Goal: Information Seeking & Learning: Check status

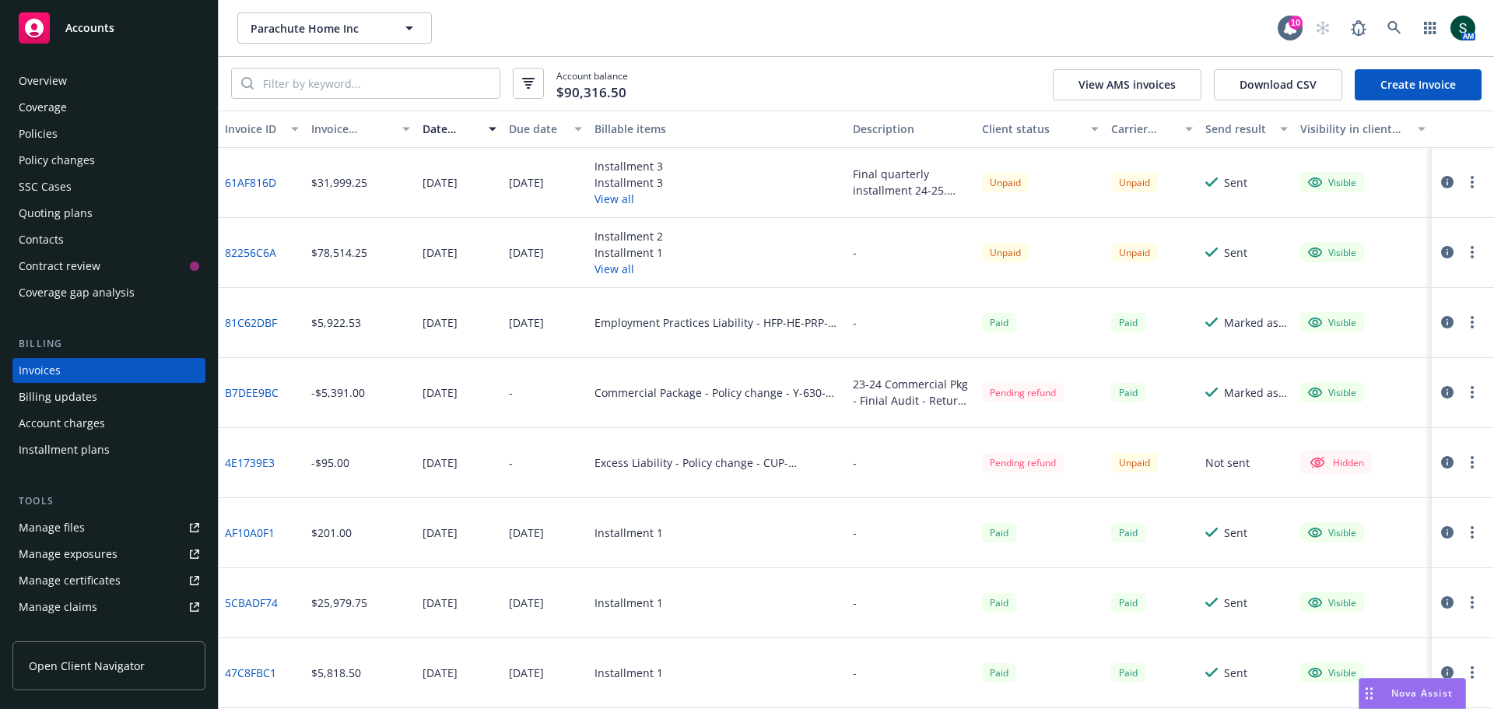
click at [93, 22] on span "Accounts" at bounding box center [89, 28] width 49 height 12
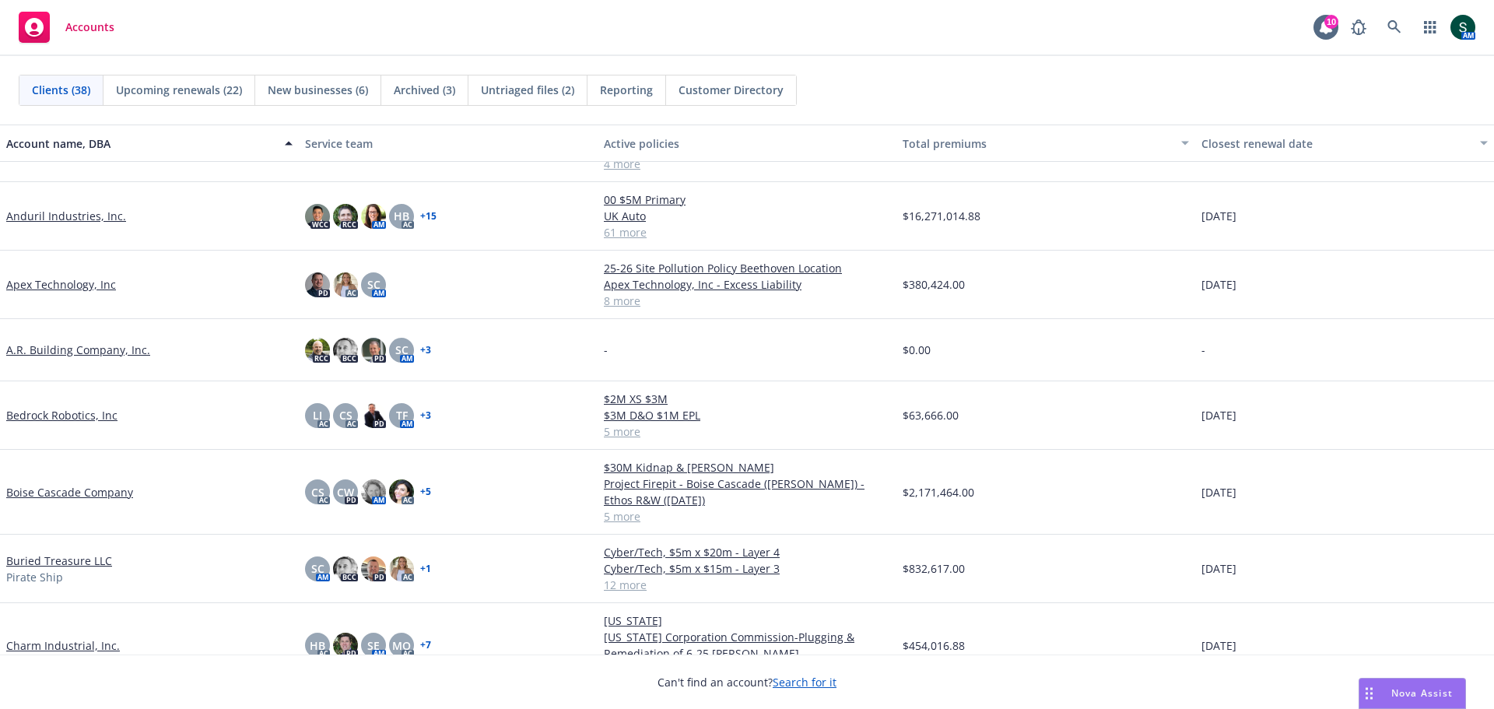
scroll to position [233, 0]
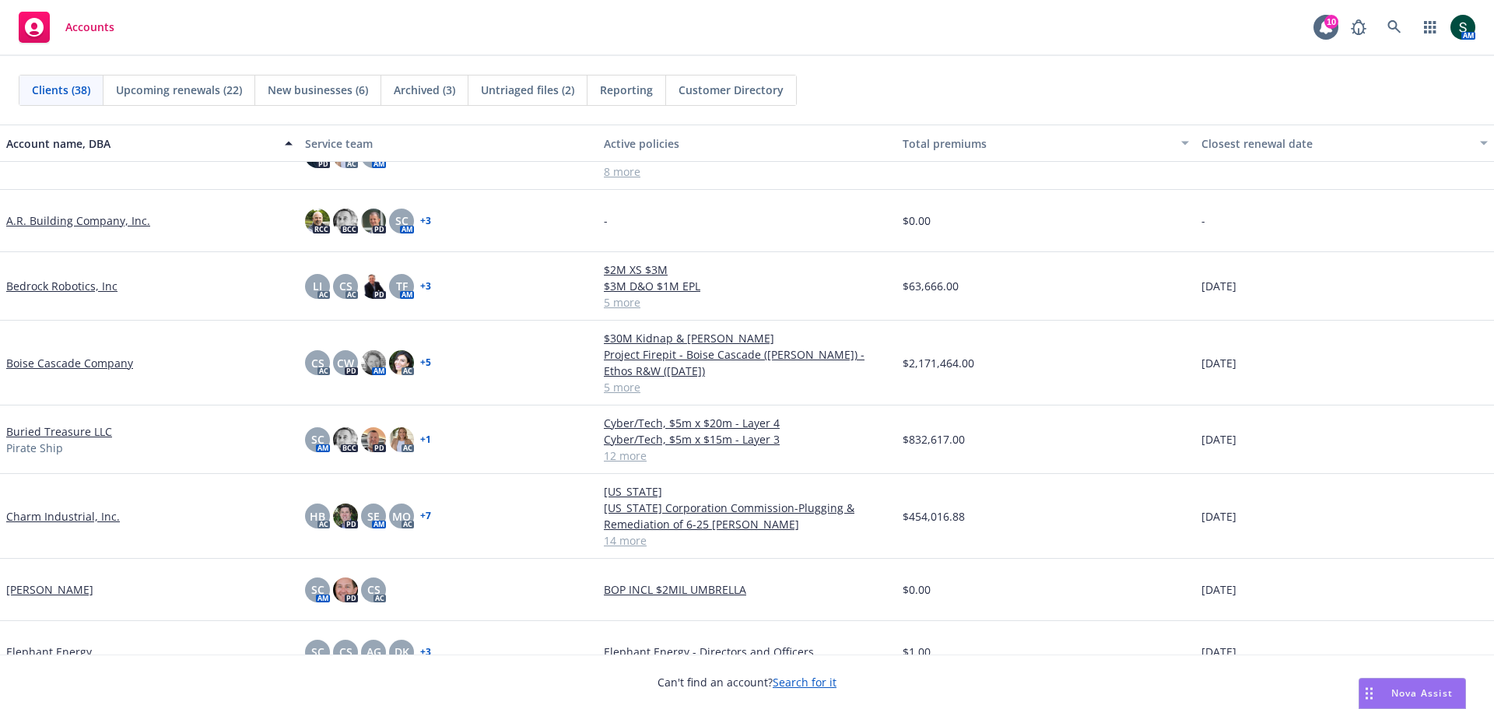
click at [68, 286] on link "Bedrock Robotics, Inc" at bounding box center [61, 286] width 111 height 16
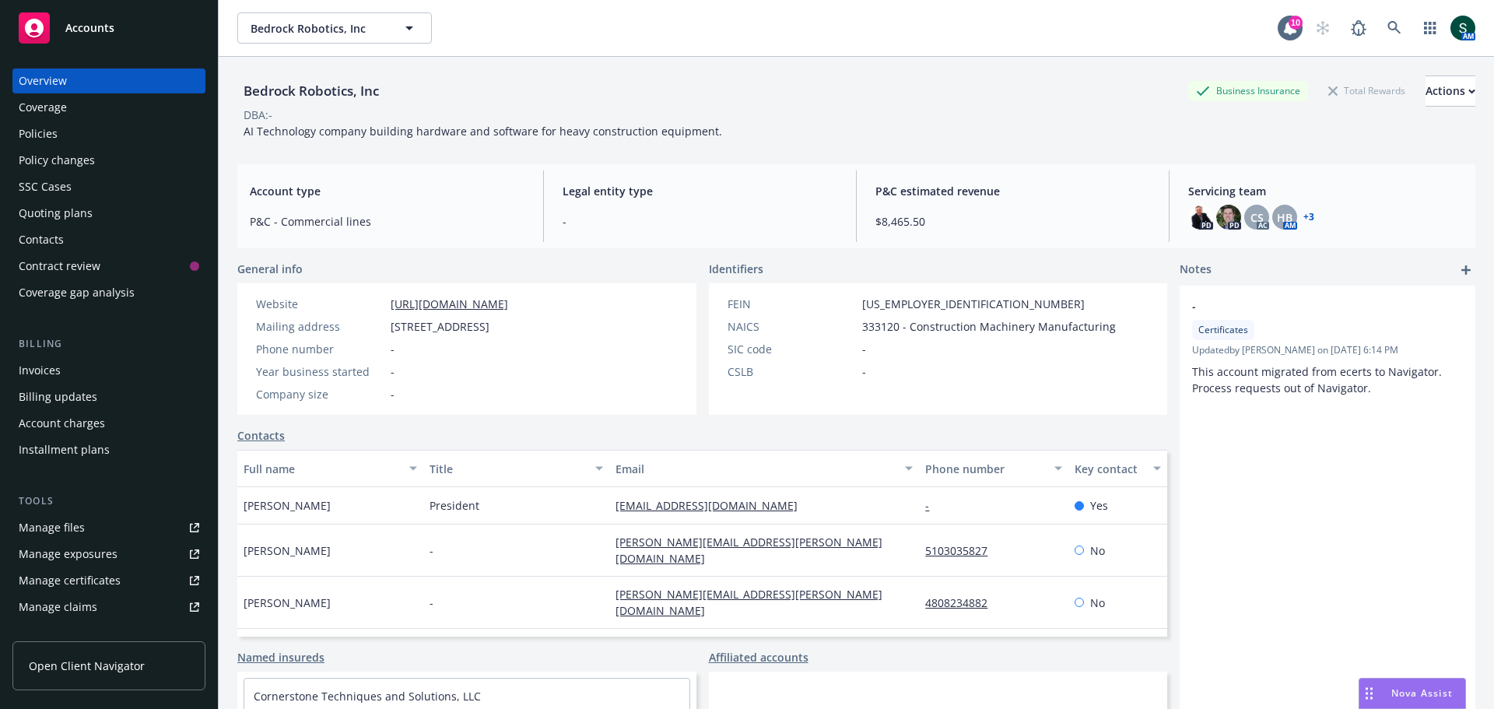
click at [50, 128] on div "Policies" at bounding box center [38, 133] width 39 height 25
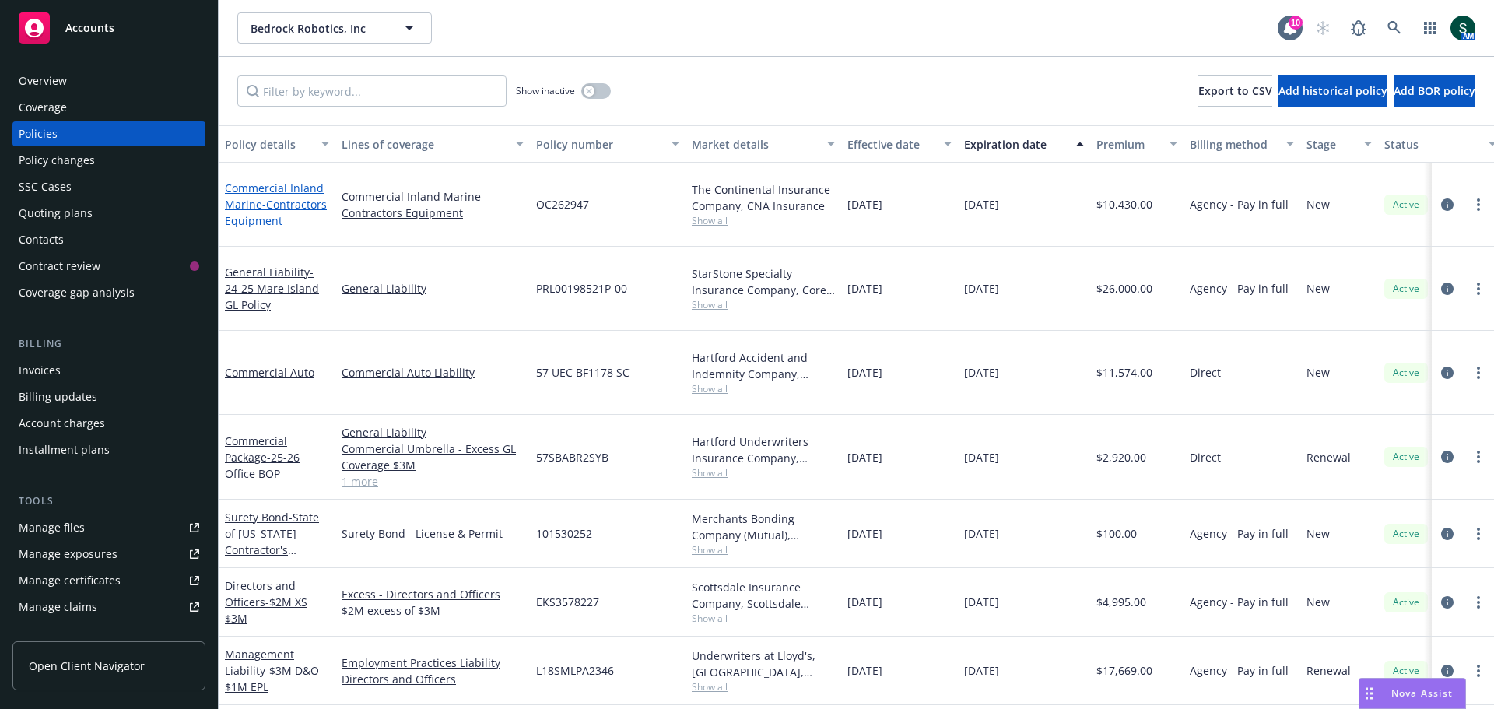
click at [245, 198] on link "Commercial Inland Marine - Contractors Equipment" at bounding box center [276, 204] width 102 height 47
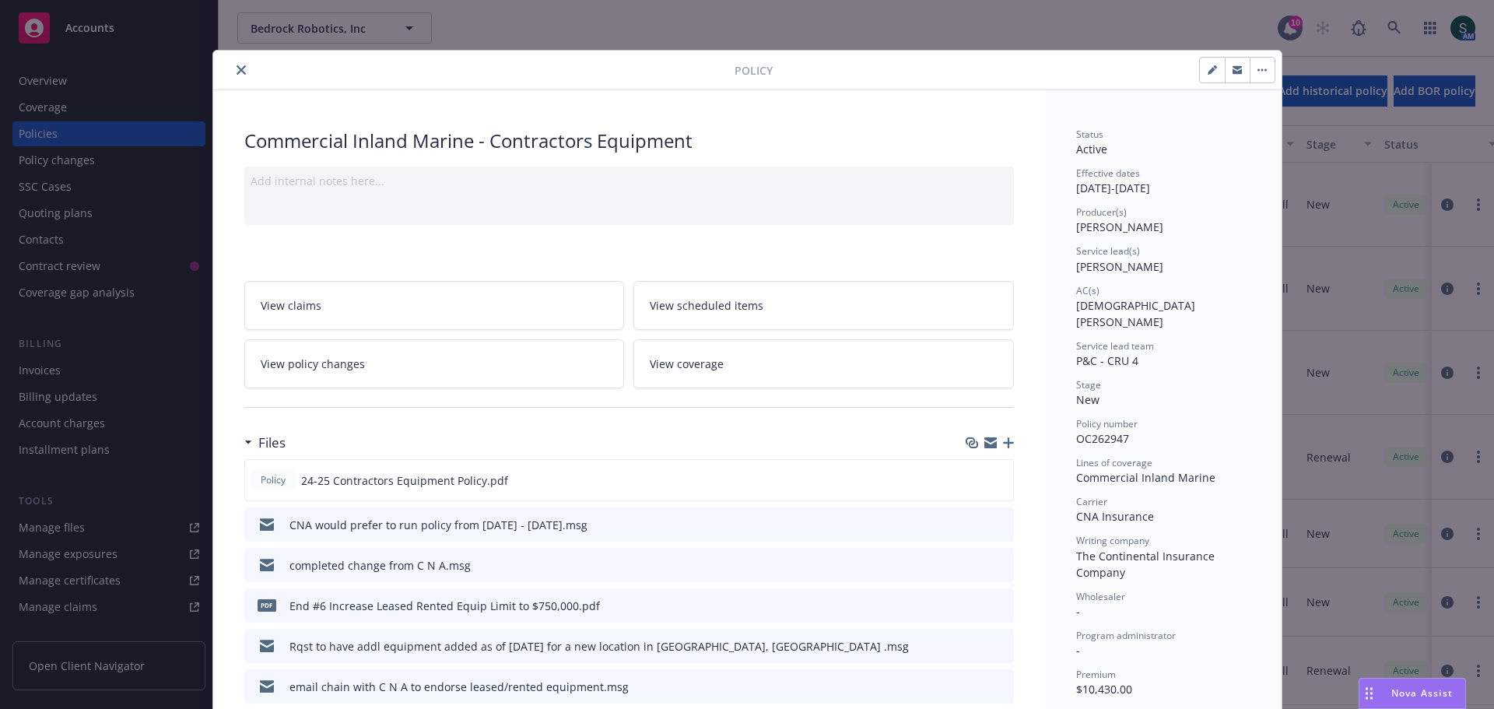
scroll to position [78, 0]
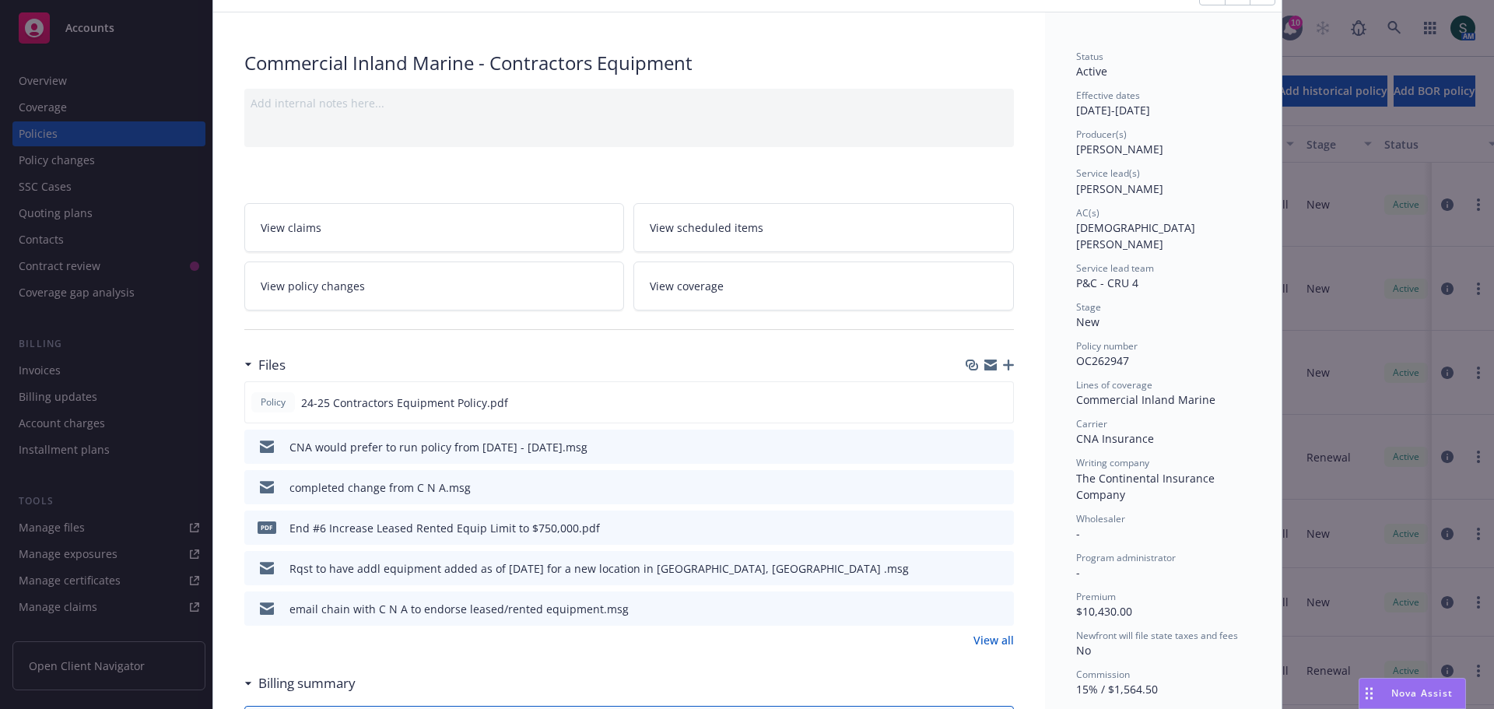
click at [993, 528] on icon "preview file" at bounding box center [999, 526] width 14 height 11
click at [46, 370] on div "Policy Commercial Inland Marine - Contractors Equipment Add internal notes here…" at bounding box center [747, 354] width 1494 height 709
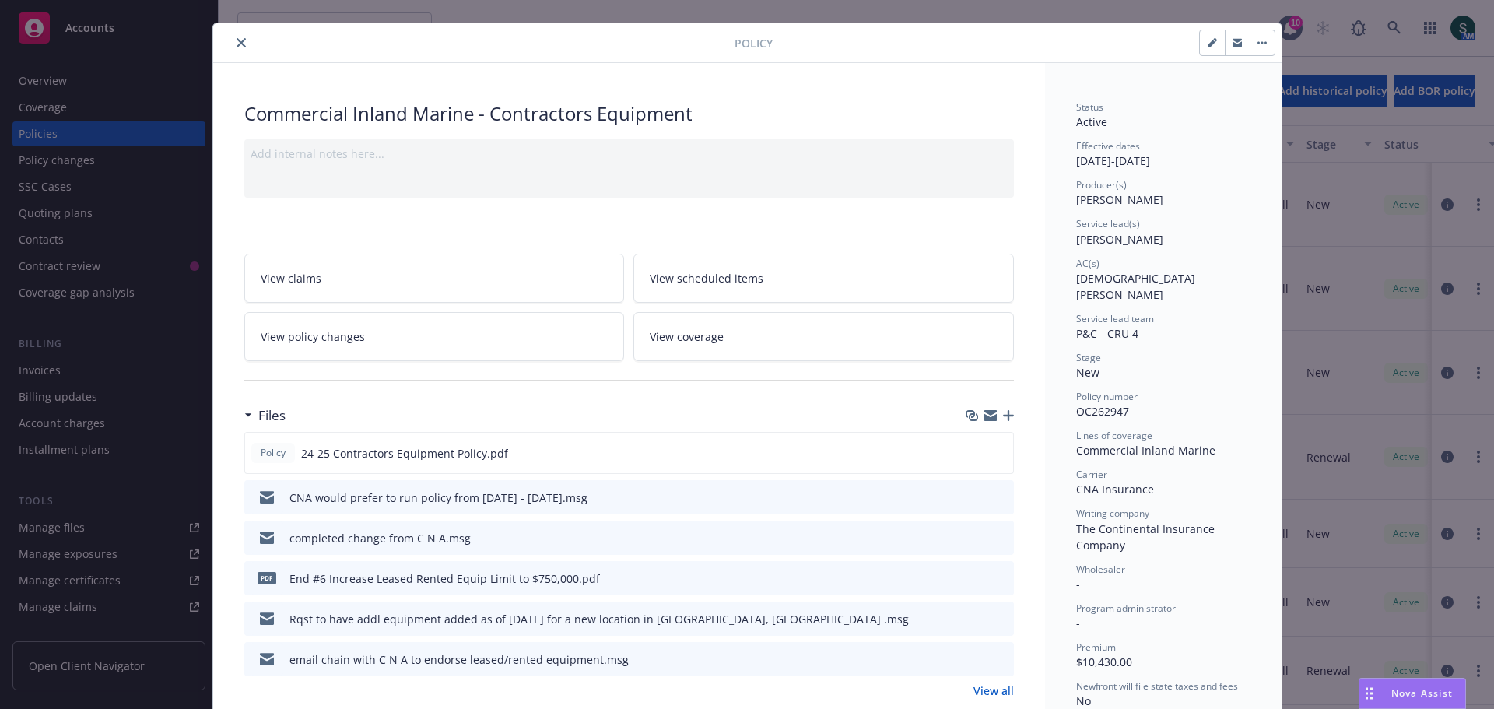
scroll to position [0, 0]
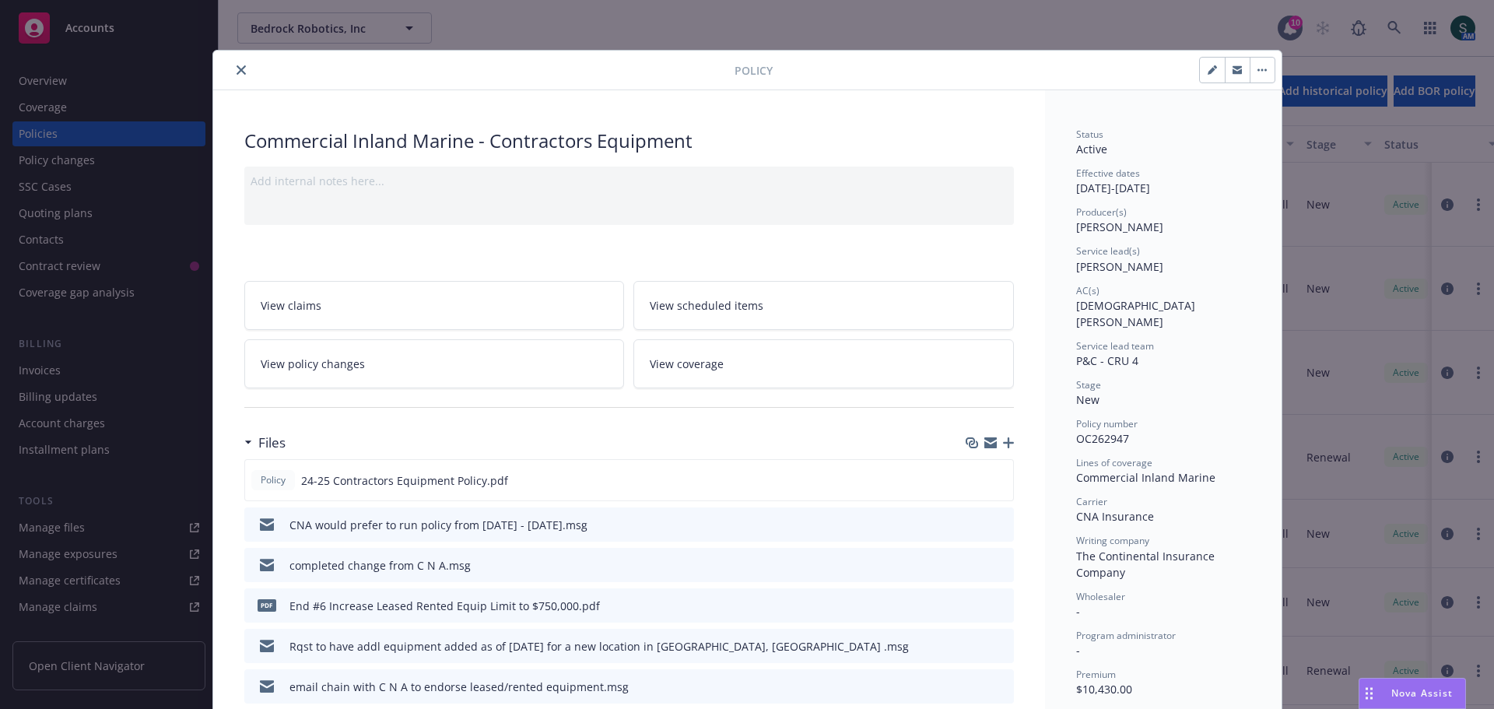
click at [237, 65] on icon "close" at bounding box center [241, 69] width 9 height 9
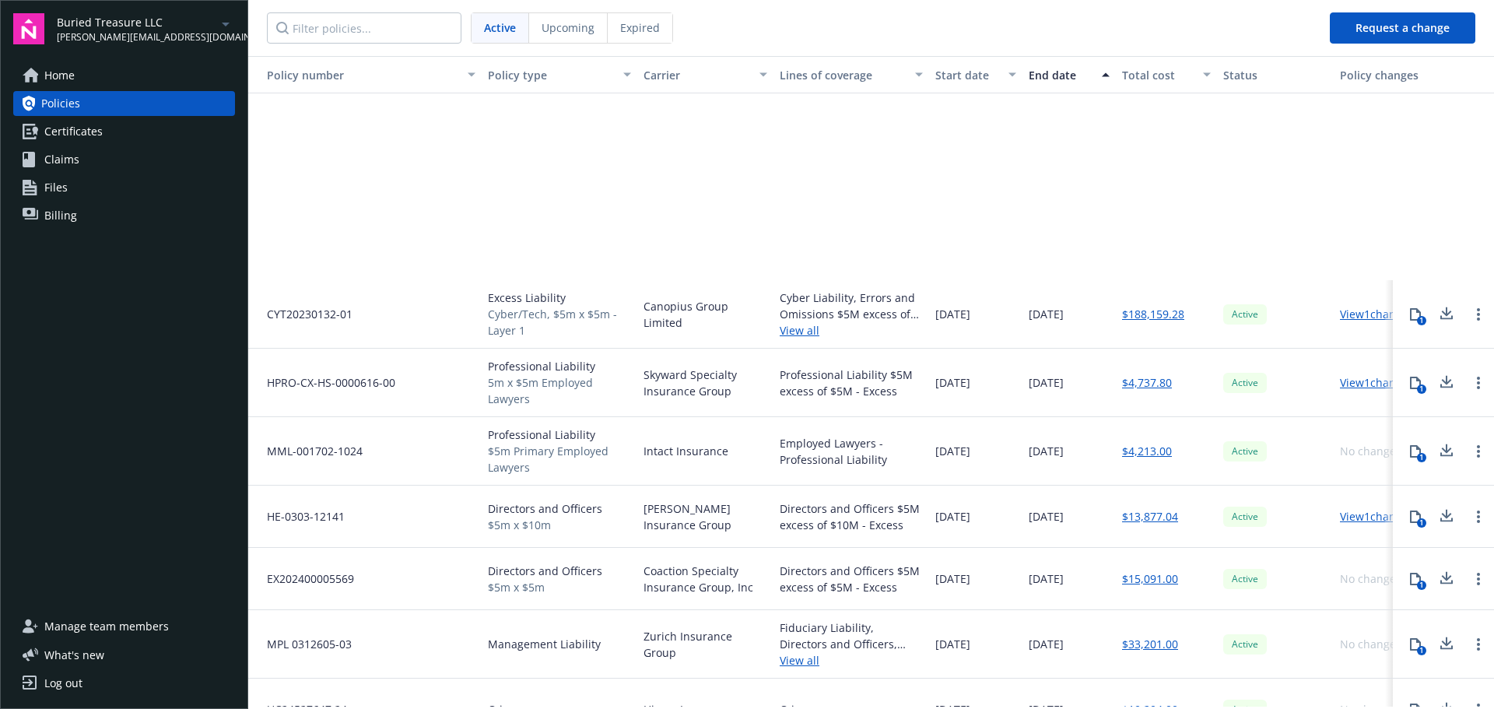
scroll to position [301, 0]
